Goal: Task Accomplishment & Management: Manage account settings

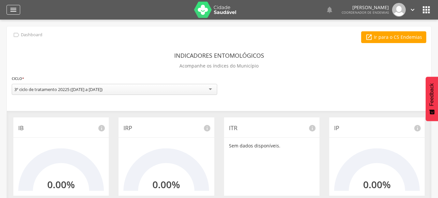
click at [12, 9] on icon "" at bounding box center [13, 10] width 8 height 8
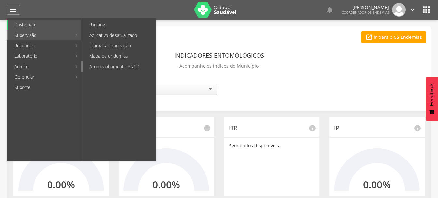
click at [107, 66] on link "Acompanhamento PNCD" at bounding box center [119, 66] width 73 height 10
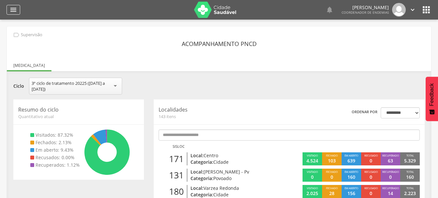
click at [11, 8] on icon "" at bounding box center [13, 10] width 8 height 8
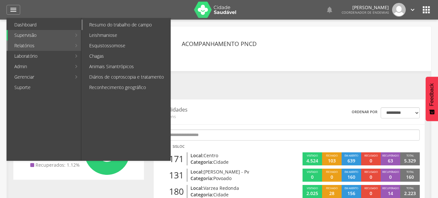
click at [122, 24] on link "Resumo do trabalho de campo" at bounding box center [127, 25] width 88 height 10
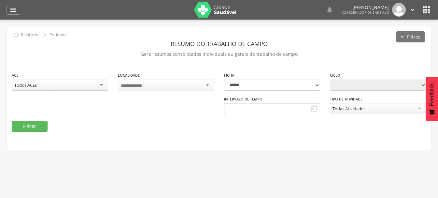
type input "**********"
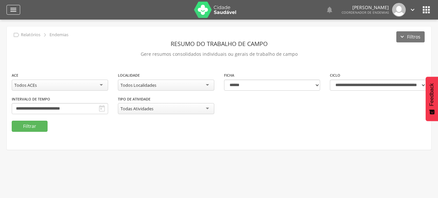
click at [11, 10] on icon "" at bounding box center [13, 10] width 8 height 8
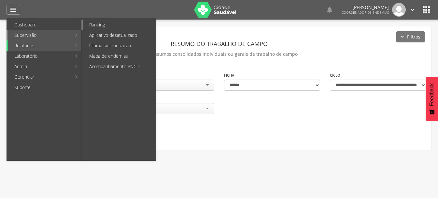
click at [90, 22] on link "Ranking" at bounding box center [119, 25] width 73 height 10
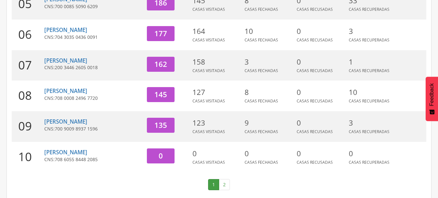
scroll to position [255, 0]
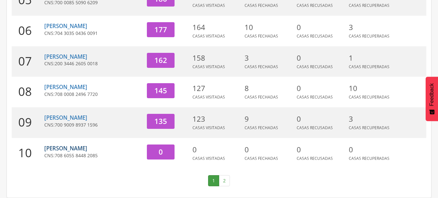
click at [75, 148] on link "[PERSON_NAME]" at bounding box center [65, 147] width 43 height 7
type input "**********"
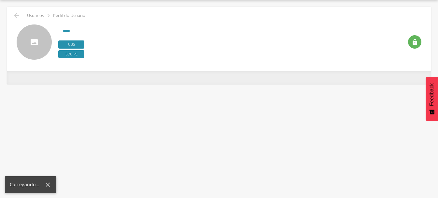
scroll to position [20, 0]
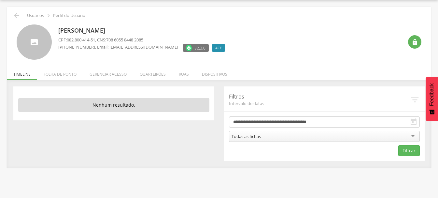
click at [244, 136] on div "Todas as fichas" at bounding box center [245, 136] width 29 height 6
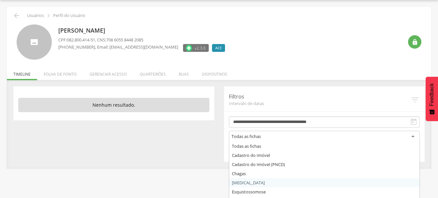
click at [241, 184] on div " Usuários  Perfil do Usuário [PERSON_NAME] CPF: 082.800.414-51 , CNS: 708 605…" at bounding box center [219, 99] width 438 height 198
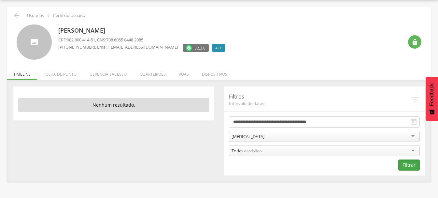
click at [407, 165] on button "Filtrar" at bounding box center [408, 164] width 21 height 11
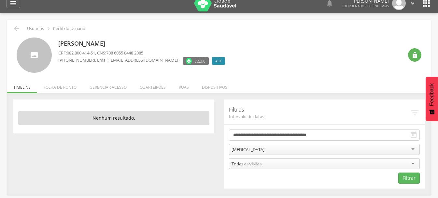
scroll to position [0, 0]
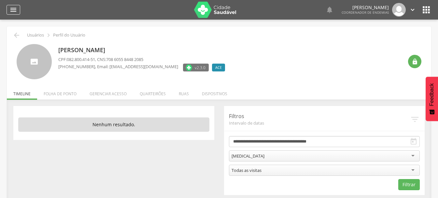
click at [14, 9] on icon "" at bounding box center [13, 10] width 8 height 8
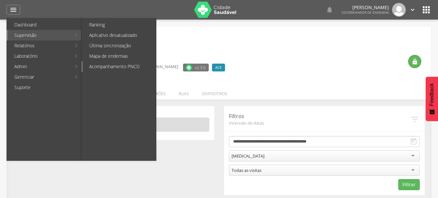
click at [122, 66] on link "Acompanhamento PNCD" at bounding box center [119, 66] width 73 height 10
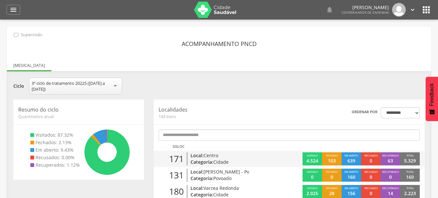
click at [205, 156] on span "Centro" at bounding box center [210, 155] width 15 height 6
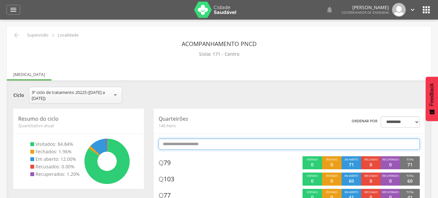
click at [189, 144] on input "text" at bounding box center [289, 143] width 261 height 11
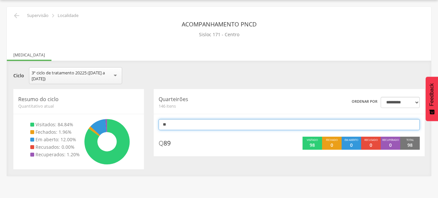
scroll to position [20, 0]
type input "*"
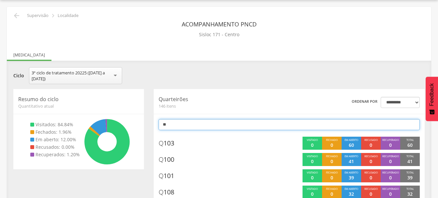
scroll to position [33, 0]
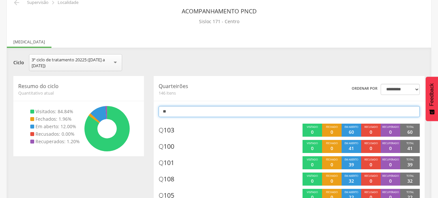
type input "*"
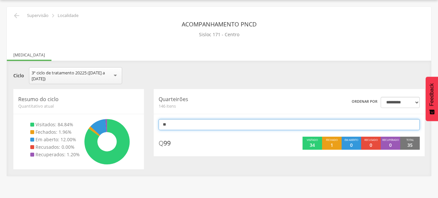
type input "*"
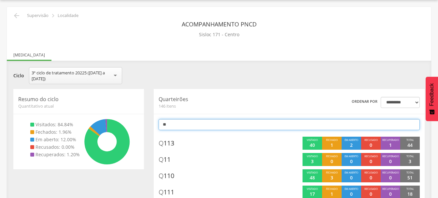
scroll to position [33, 0]
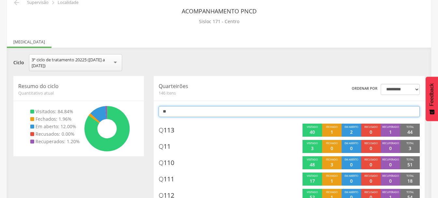
type input "*"
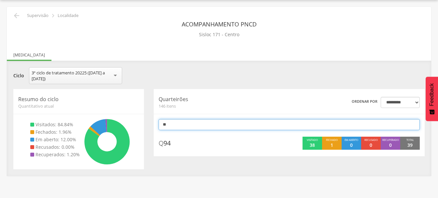
type input "*"
type input "***"
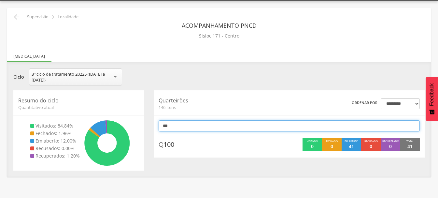
scroll to position [0, 0]
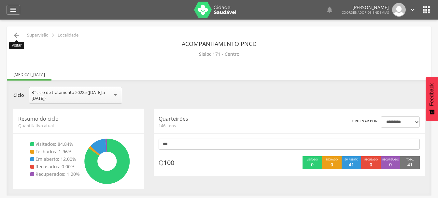
click at [19, 36] on icon "" at bounding box center [17, 35] width 8 height 8
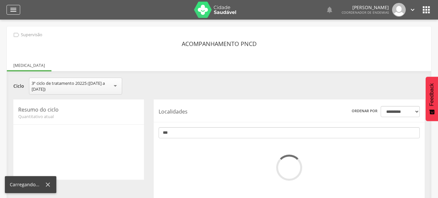
click at [12, 9] on icon "" at bounding box center [13, 10] width 8 height 8
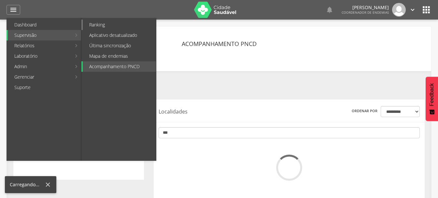
click at [94, 24] on link "Ranking" at bounding box center [119, 25] width 73 height 10
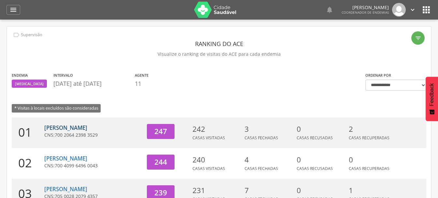
click at [79, 128] on link "[PERSON_NAME]" at bounding box center [65, 127] width 43 height 7
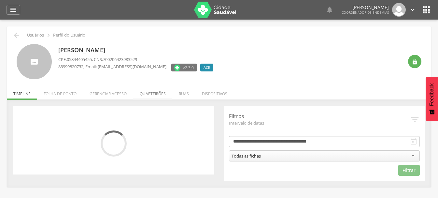
click at [159, 93] on li "Quarteirões" at bounding box center [152, 91] width 39 height 15
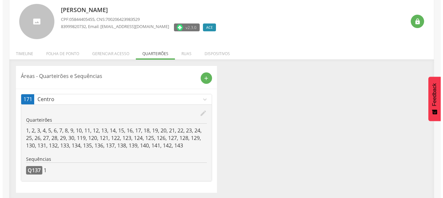
scroll to position [42, 0]
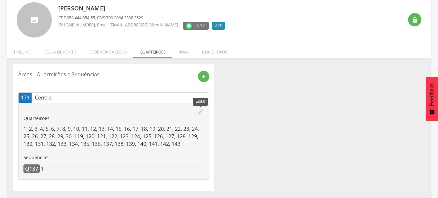
click at [197, 112] on icon "edit" at bounding box center [200, 111] width 7 height 7
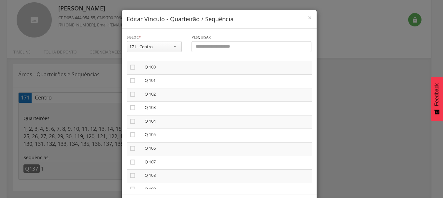
scroll to position [1335, 0]
click at [131, 95] on icon "" at bounding box center [132, 95] width 7 height 7
click at [130, 110] on icon "" at bounding box center [132, 108] width 7 height 7
click at [131, 121] on icon "" at bounding box center [132, 122] width 7 height 7
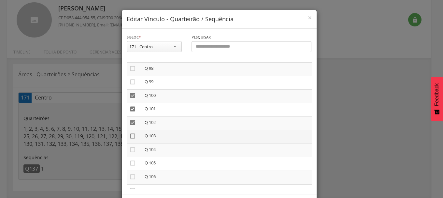
click at [131, 135] on icon "" at bounding box center [132, 135] width 7 height 7
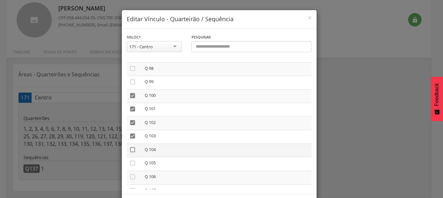
click at [131, 149] on icon "" at bounding box center [132, 149] width 7 height 7
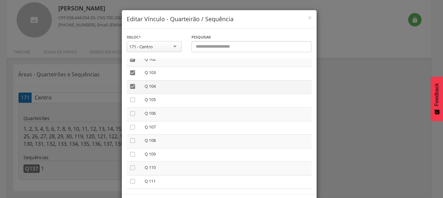
scroll to position [1400, 0]
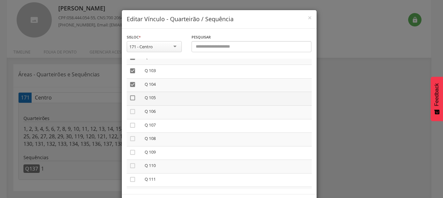
click at [129, 100] on icon "" at bounding box center [132, 97] width 7 height 7
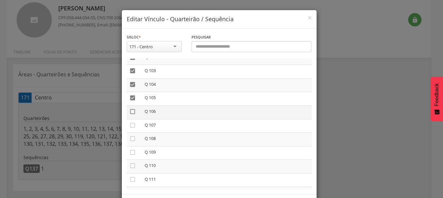
click at [130, 111] on icon "" at bounding box center [132, 111] width 7 height 7
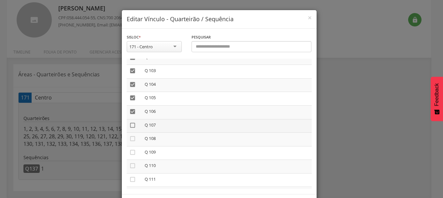
click at [130, 124] on icon "" at bounding box center [132, 125] width 7 height 7
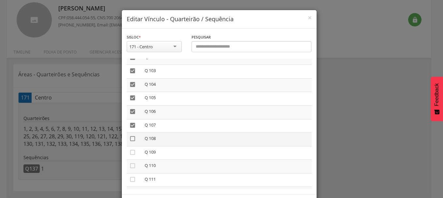
click at [130, 137] on icon "" at bounding box center [132, 138] width 7 height 7
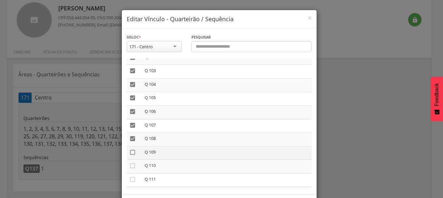
click at [130, 150] on icon "" at bounding box center [132, 152] width 7 height 7
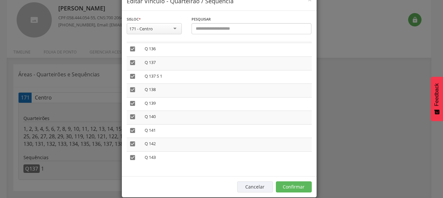
scroll to position [27, 0]
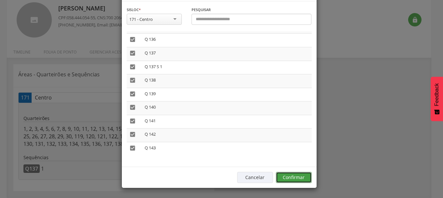
click at [294, 179] on button "Confirmar" at bounding box center [294, 177] width 36 height 11
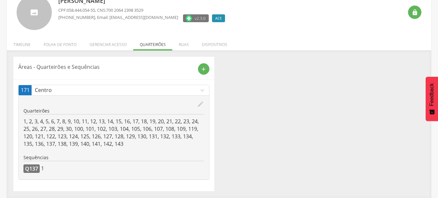
scroll to position [0, 0]
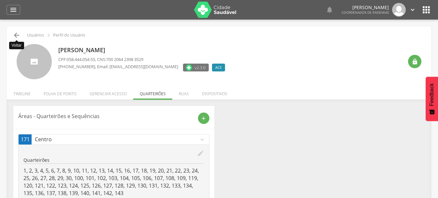
click at [18, 35] on icon "" at bounding box center [17, 35] width 8 height 8
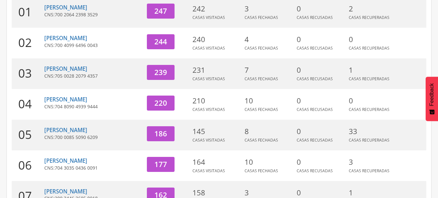
scroll to position [130, 0]
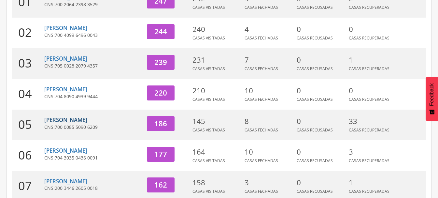
click at [78, 120] on link "[PERSON_NAME]" at bounding box center [65, 119] width 43 height 7
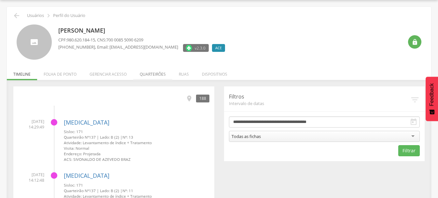
click at [155, 73] on li "Quarteirões" at bounding box center [152, 72] width 39 height 15
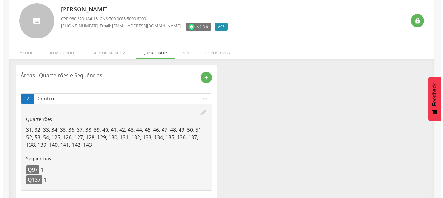
scroll to position [52, 0]
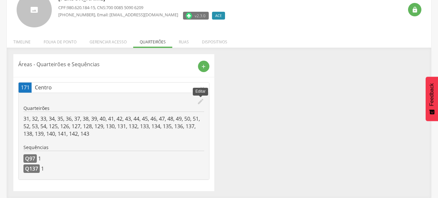
click at [202, 100] on icon "edit" at bounding box center [200, 101] width 7 height 7
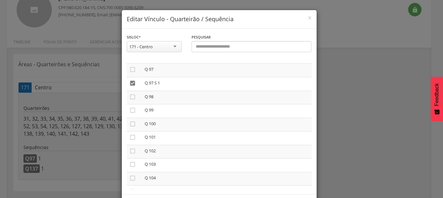
scroll to position [1335, 0]
click at [129, 94] on icon "" at bounding box center [132, 95] width 7 height 7
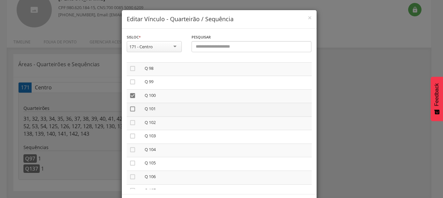
click at [129, 108] on icon "" at bounding box center [132, 108] width 7 height 7
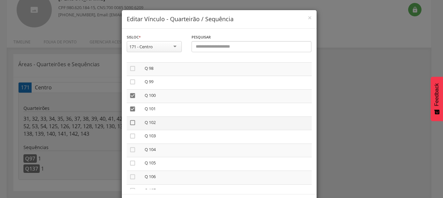
click at [132, 122] on icon "" at bounding box center [132, 122] width 7 height 7
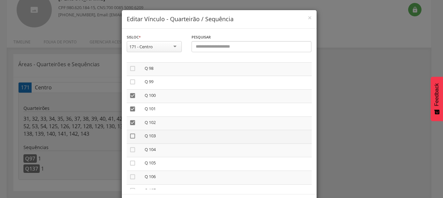
click at [130, 137] on icon "" at bounding box center [132, 135] width 7 height 7
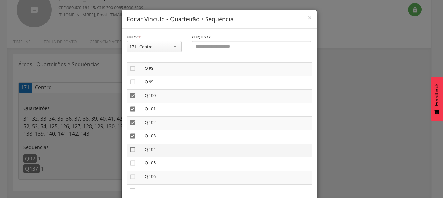
click at [131, 150] on icon "" at bounding box center [132, 149] width 7 height 7
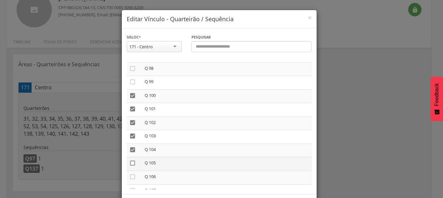
click at [129, 162] on icon "" at bounding box center [132, 163] width 7 height 7
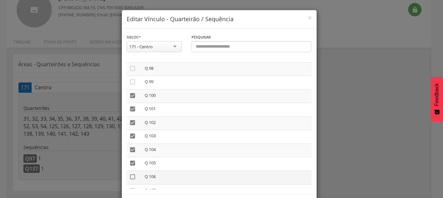
click at [130, 175] on icon "" at bounding box center [132, 176] width 7 height 7
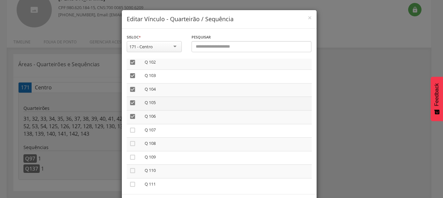
scroll to position [1400, 0]
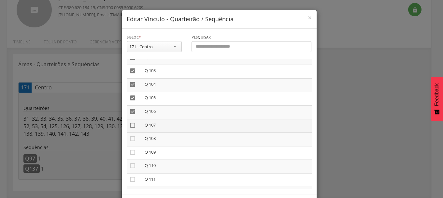
click at [129, 125] on icon "" at bounding box center [132, 125] width 7 height 7
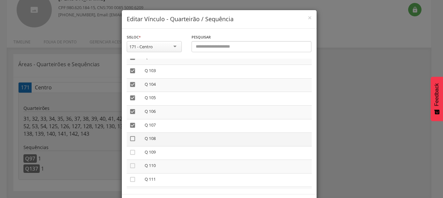
click at [130, 137] on icon "" at bounding box center [132, 138] width 7 height 7
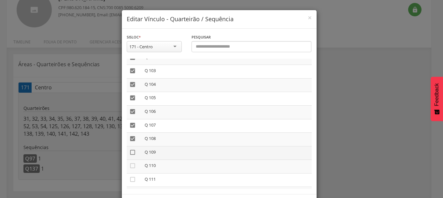
click at [130, 152] on icon "" at bounding box center [132, 152] width 7 height 7
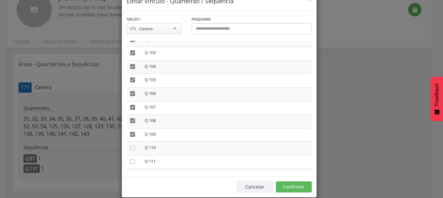
scroll to position [27, 0]
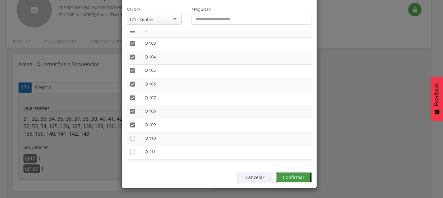
click at [299, 178] on button "Confirmar" at bounding box center [294, 177] width 36 height 11
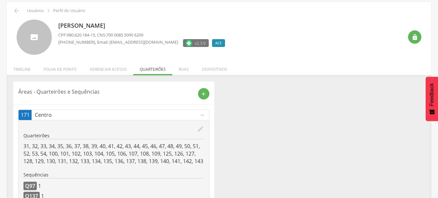
scroll to position [0, 0]
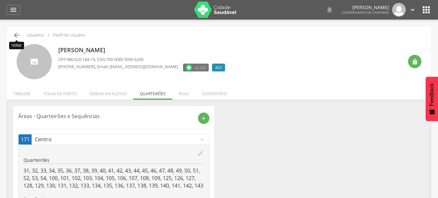
click at [19, 34] on icon "" at bounding box center [17, 35] width 8 height 8
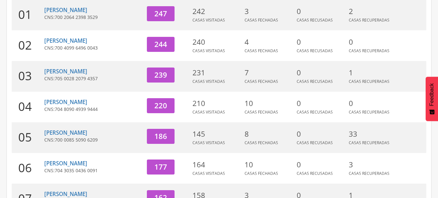
scroll to position [150, 0]
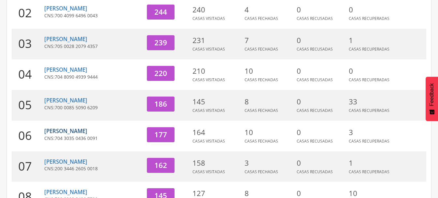
click at [83, 131] on link "[PERSON_NAME]" at bounding box center [65, 130] width 43 height 7
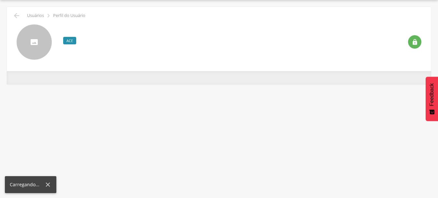
scroll to position [20, 0]
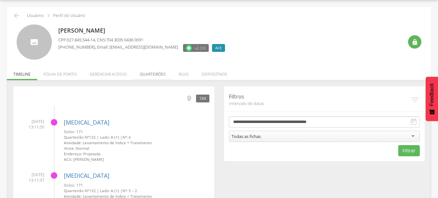
click at [149, 73] on li "Quarteirões" at bounding box center [152, 72] width 39 height 15
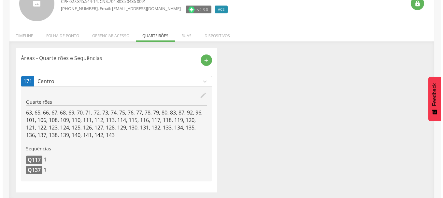
scroll to position [59, 0]
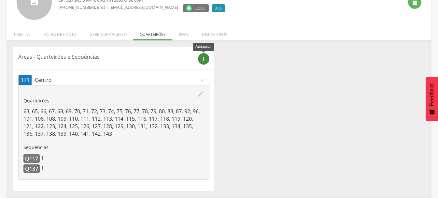
click at [202, 58] on icon "add" at bounding box center [204, 59] width 6 height 6
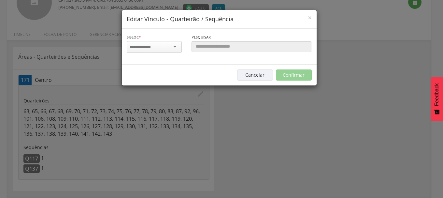
scroll to position [0, 0]
click at [307, 19] on h4 "Editar Vínculo - Quarteirão / Sequência" at bounding box center [219, 19] width 185 height 8
click at [309, 18] on span "×" at bounding box center [310, 17] width 4 height 9
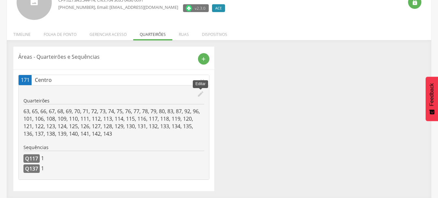
click at [202, 96] on icon "edit" at bounding box center [200, 93] width 7 height 7
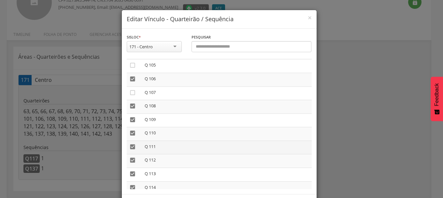
scroll to position [1367, 0]
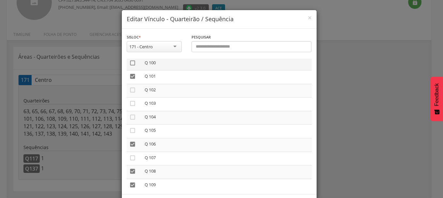
click at [130, 64] on icon "" at bounding box center [132, 63] width 7 height 7
click at [129, 90] on icon "" at bounding box center [132, 90] width 7 height 7
click at [130, 103] on icon "" at bounding box center [132, 103] width 7 height 7
click at [130, 117] on icon "" at bounding box center [132, 117] width 7 height 7
click at [130, 130] on icon "" at bounding box center [132, 130] width 7 height 7
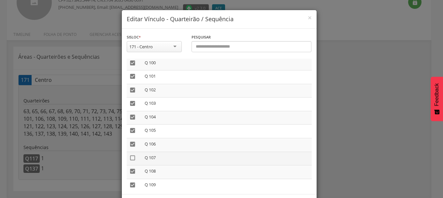
click at [131, 158] on icon "" at bounding box center [132, 157] width 7 height 7
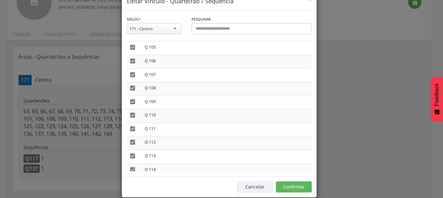
scroll to position [27, 0]
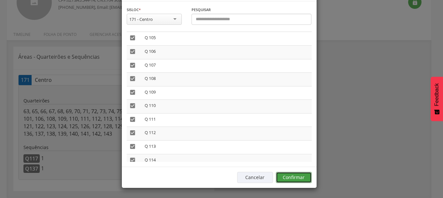
click at [299, 179] on button "Confirmar" at bounding box center [294, 177] width 36 height 11
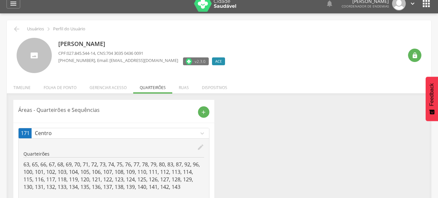
scroll to position [0, 0]
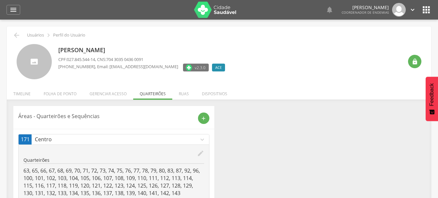
click at [411, 10] on icon "" at bounding box center [412, 9] width 7 height 7
click at [376, 37] on link "Sair" at bounding box center [389, 38] width 51 height 8
